Goal: Information Seeking & Learning: Learn about a topic

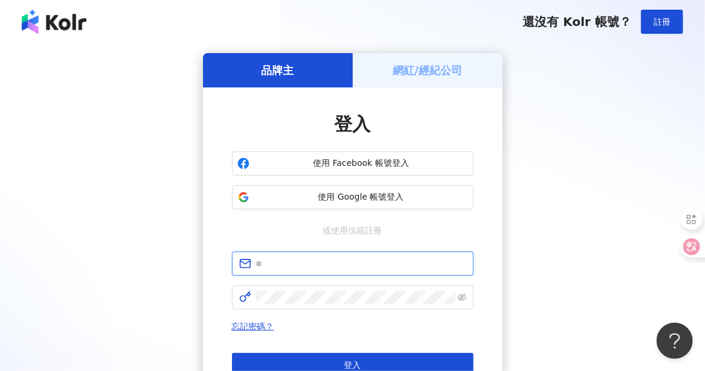
click at [317, 265] on input "text" at bounding box center [361, 263] width 210 height 13
type input "**********"
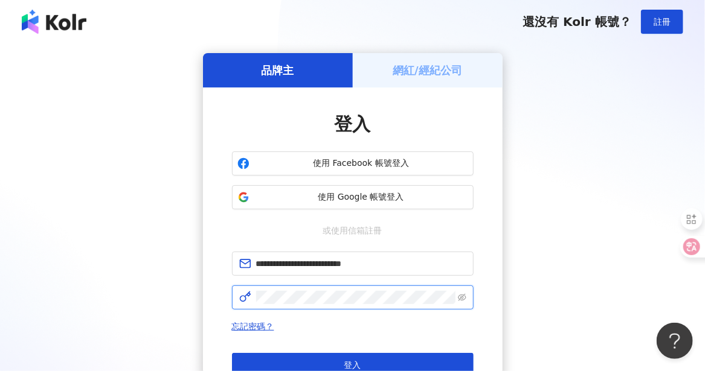
click button "登入" at bounding box center [353, 365] width 242 height 24
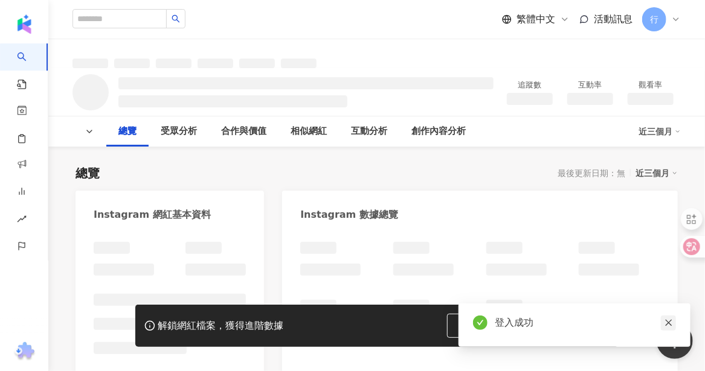
click at [666, 326] on icon "close" at bounding box center [668, 323] width 7 height 7
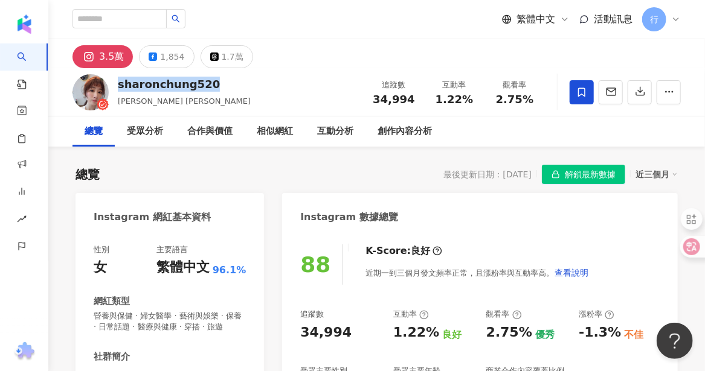
drag, startPoint x: 118, startPoint y: 85, endPoint x: 211, endPoint y: 82, distance: 93.1
click at [211, 82] on div "sharonchung520 [PERSON_NAME] [PERSON_NAME] 追蹤數 34,994 互動率 1.22% 觀看率 2.75%" at bounding box center [376, 92] width 657 height 48
copy div "sharonchung520"
